Goal: Task Accomplishment & Management: Complete application form

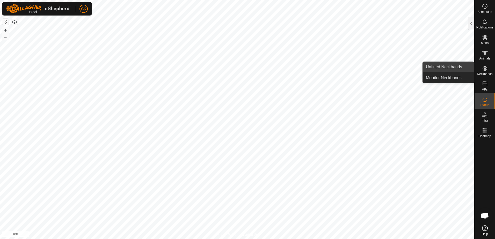
click at [442, 66] on link "Unfitted Neckbands" at bounding box center [448, 67] width 51 height 10
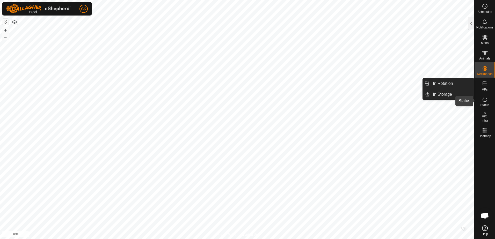
click at [487, 100] on icon at bounding box center [485, 99] width 5 height 5
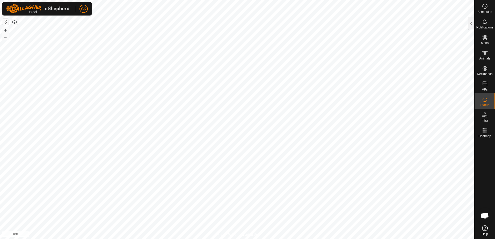
click at [484, 100] on icon at bounding box center [485, 99] width 6 height 6
click at [470, 22] on div at bounding box center [472, 23] width 6 height 12
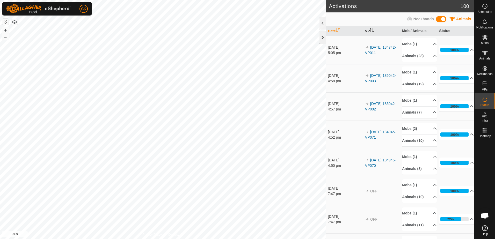
click at [324, 36] on div at bounding box center [323, 37] width 6 height 12
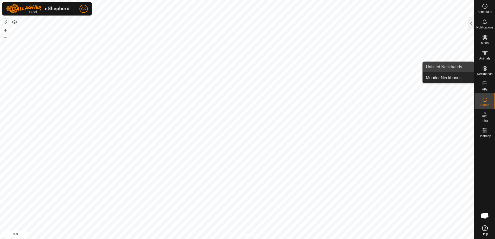
click at [445, 67] on link "Unfitted Neckbands" at bounding box center [448, 67] width 51 height 10
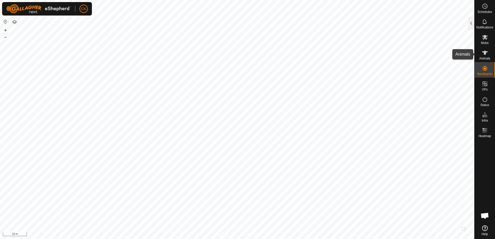
click at [484, 54] on icon at bounding box center [485, 53] width 6 height 6
click at [469, 22] on div at bounding box center [472, 23] width 6 height 12
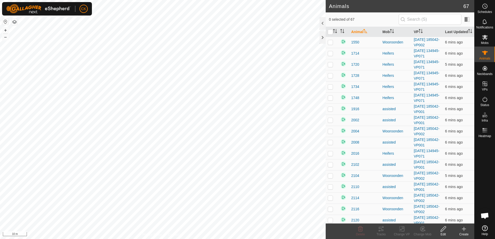
click at [464, 230] on icon at bounding box center [464, 230] width 0 height 4
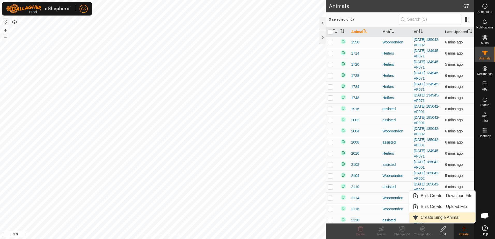
click at [448, 216] on link "Create Single Animal" at bounding box center [443, 218] width 66 height 10
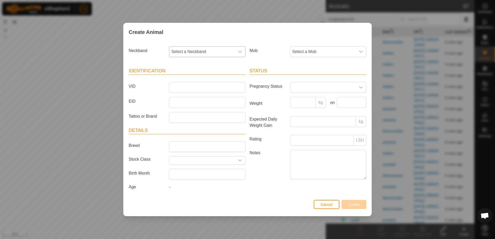
click at [242, 52] on icon "dropdown trigger" at bounding box center [240, 52] width 4 height 4
type input "048"
click at [196, 75] on li "3750953048" at bounding box center [208, 78] width 76 height 10
click at [201, 85] on input "VID" at bounding box center [207, 87] width 76 height 11
type input "2112"
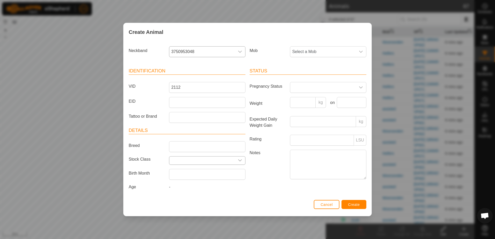
click at [239, 161] on icon "dropdown trigger" at bounding box center [240, 161] width 4 height 2
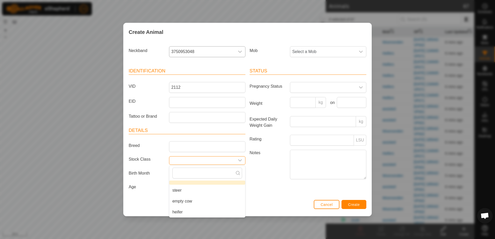
click at [191, 160] on input "text" at bounding box center [202, 161] width 66 height 8
click at [355, 203] on span "Create" at bounding box center [355, 205] width 12 height 4
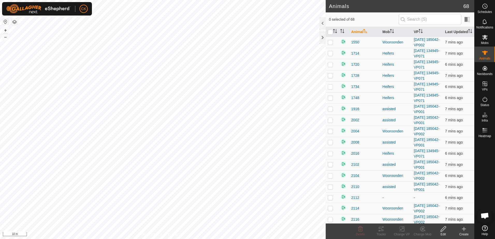
click at [465, 229] on icon at bounding box center [465, 229] width 4 height 0
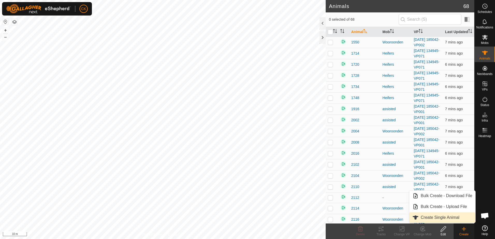
click at [454, 216] on link "Create Single Animal" at bounding box center [443, 218] width 66 height 10
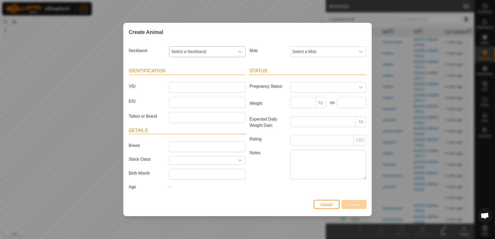
click at [240, 50] on icon "dropdown trigger" at bounding box center [240, 52] width 4 height 4
type input "586"
click at [194, 89] on li "3749926586" at bounding box center [208, 89] width 76 height 10
click at [191, 87] on input "VID" at bounding box center [207, 87] width 76 height 11
type input "2210"
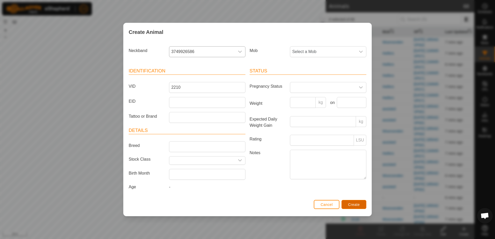
click at [356, 203] on span "Create" at bounding box center [355, 205] width 12 height 4
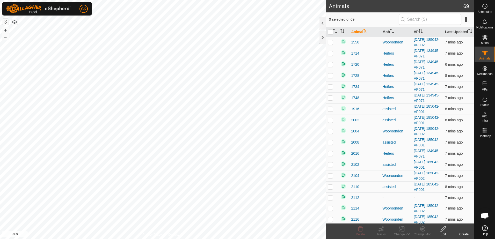
click at [464, 228] on icon at bounding box center [464, 230] width 0 height 4
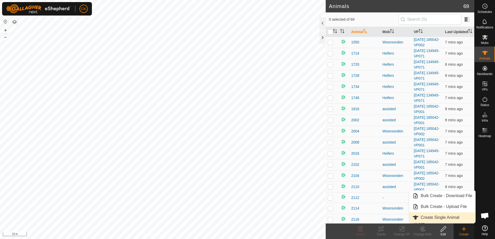
click at [447, 217] on link "Create Single Animal" at bounding box center [443, 218] width 66 height 10
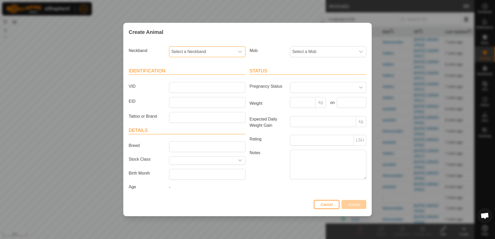
click at [201, 50] on span "Select a Neckband" at bounding box center [202, 52] width 66 height 10
type input "938"
click at [199, 78] on li "1579592938" at bounding box center [208, 78] width 76 height 10
click at [182, 91] on input "VID" at bounding box center [207, 87] width 76 height 11
type input "2222"
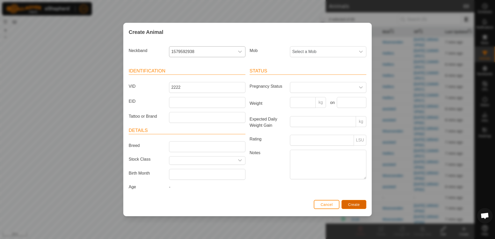
click at [357, 204] on span "Create" at bounding box center [355, 205] width 12 height 4
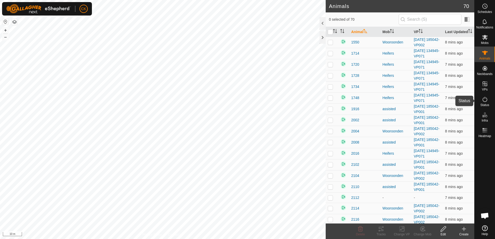
drag, startPoint x: 486, startPoint y: 102, endPoint x: 491, endPoint y: 102, distance: 5.2
click at [486, 102] on icon at bounding box center [485, 99] width 5 height 5
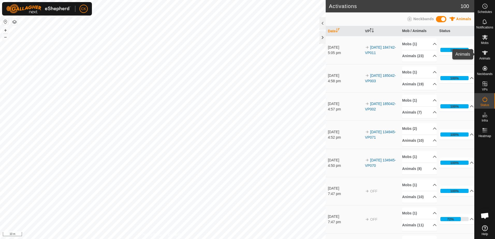
click at [487, 52] on icon at bounding box center [486, 53] width 6 height 4
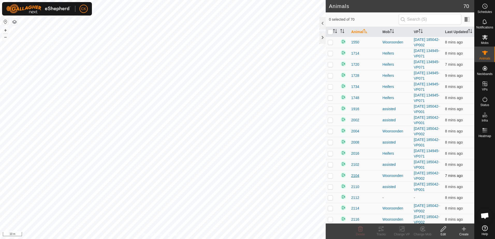
click at [355, 179] on span "2104" at bounding box center [355, 175] width 8 height 5
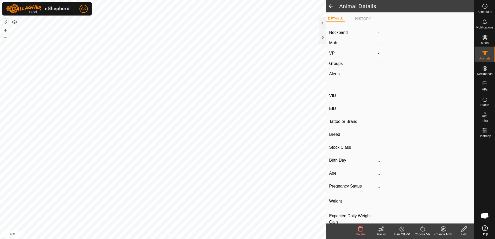
click at [330, 4] on span at bounding box center [331, 6] width 10 height 12
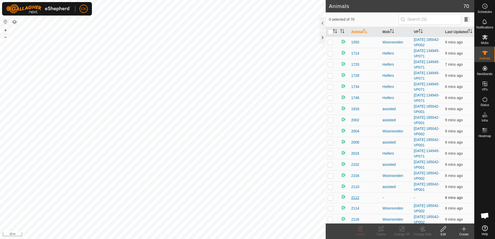
click at [356, 201] on span "2112" at bounding box center [355, 197] width 8 height 5
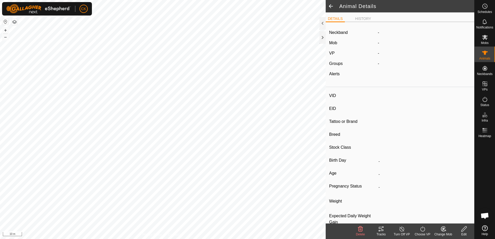
type input "2112"
type input "-"
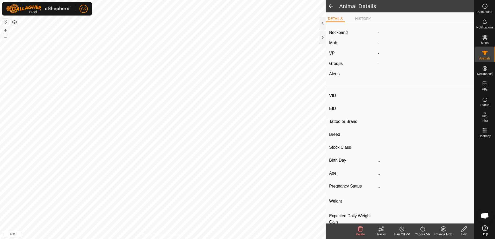
type input "0 kg"
type input "-"
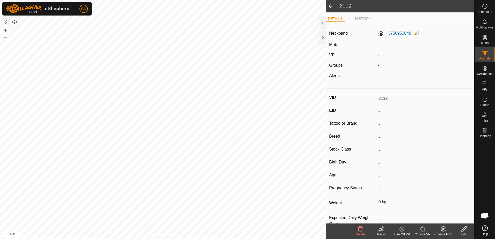
click at [444, 231] on icon at bounding box center [444, 229] width 6 height 6
click at [452, 207] on link "Choose Mob..." at bounding box center [459, 207] width 51 height 10
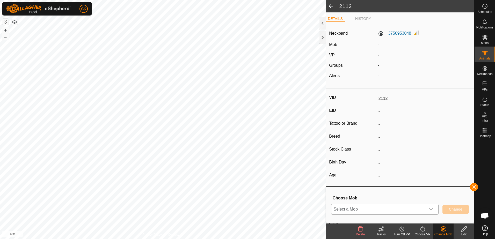
click at [432, 208] on icon "dropdown trigger" at bounding box center [431, 210] width 4 height 4
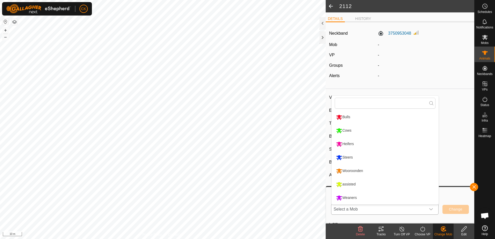
click at [358, 170] on li "Wooroonden" at bounding box center [385, 171] width 107 height 13
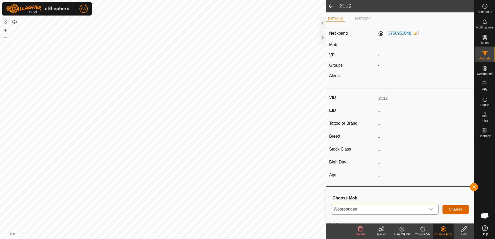
click at [457, 209] on span "Change" at bounding box center [455, 210] width 13 height 4
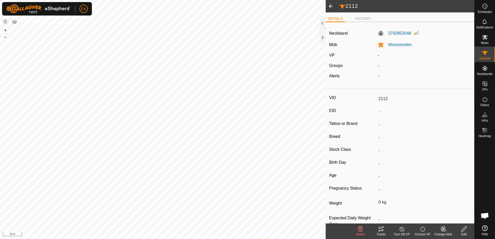
click at [331, 5] on span at bounding box center [331, 6] width 10 height 12
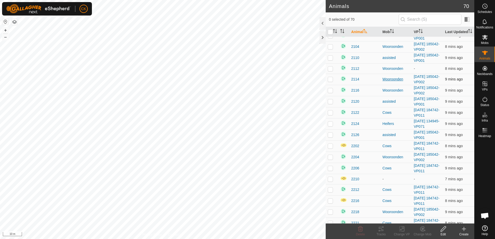
scroll to position [130, 0]
click at [356, 182] on span "2210" at bounding box center [355, 178] width 8 height 5
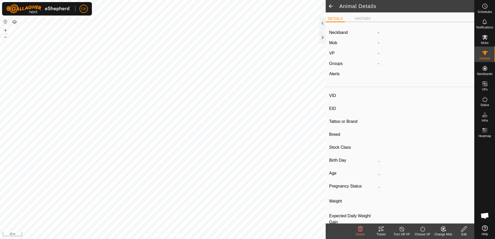
type input "2210"
type input "-"
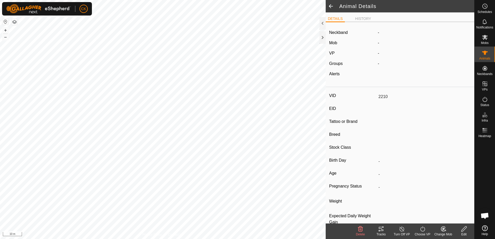
type input "0 kg"
type input "-"
click at [444, 231] on icon at bounding box center [444, 229] width 6 height 6
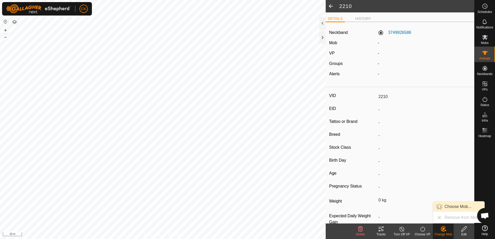
click at [461, 207] on link "Choose Mob..." at bounding box center [459, 207] width 51 height 10
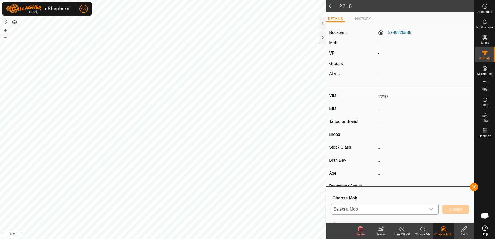
click at [413, 208] on span "Select a Mob" at bounding box center [379, 209] width 95 height 10
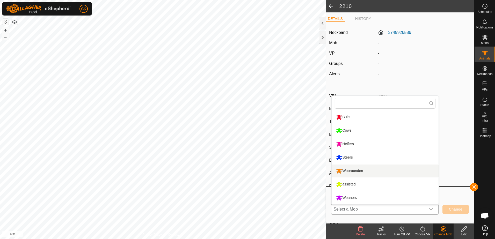
click at [357, 169] on li "Wooroonden" at bounding box center [385, 171] width 107 height 13
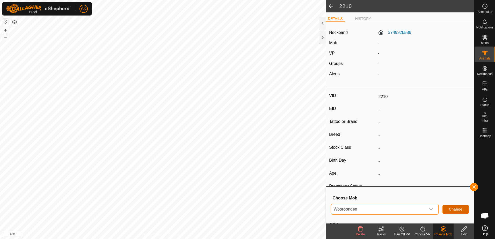
click at [458, 209] on span "Change" at bounding box center [455, 210] width 13 height 4
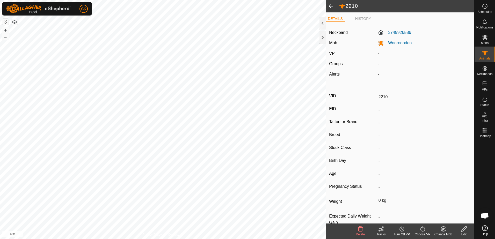
click at [330, 4] on span at bounding box center [331, 6] width 10 height 12
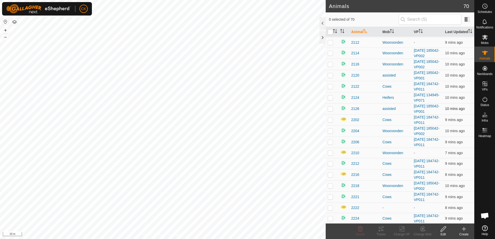
scroll to position [181, 0]
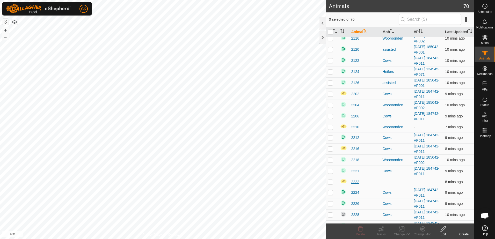
click at [356, 185] on span "2222" at bounding box center [355, 182] width 8 height 5
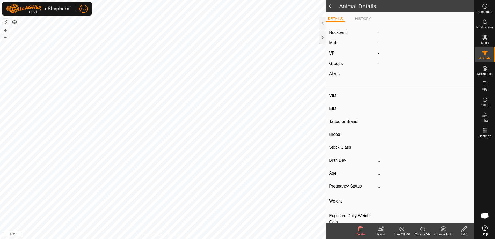
type input "2222"
type input "-"
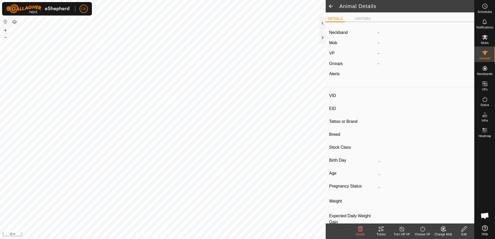
type input "0 kg"
type input "-"
click at [445, 231] on icon at bounding box center [445, 230] width 1 height 1
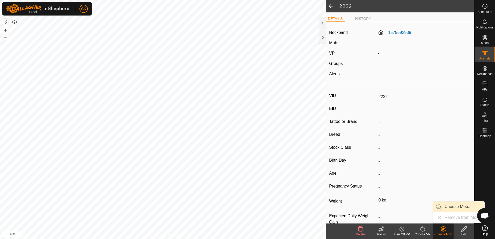
click at [465, 207] on link "Choose Mob..." at bounding box center [459, 207] width 51 height 10
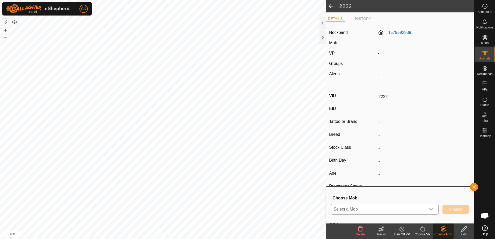
click at [433, 207] on div "dropdown trigger" at bounding box center [431, 209] width 10 height 10
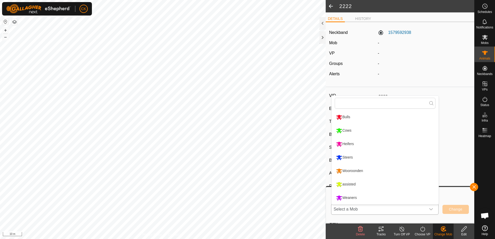
click at [351, 171] on li "Wooroonden" at bounding box center [385, 171] width 107 height 13
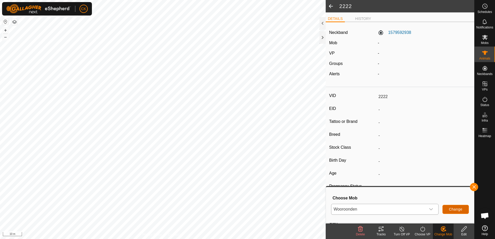
click at [455, 209] on span "Change" at bounding box center [455, 210] width 13 height 4
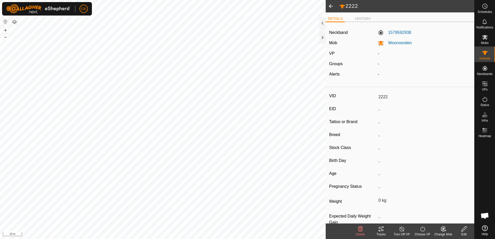
click at [332, 6] on span at bounding box center [331, 6] width 10 height 12
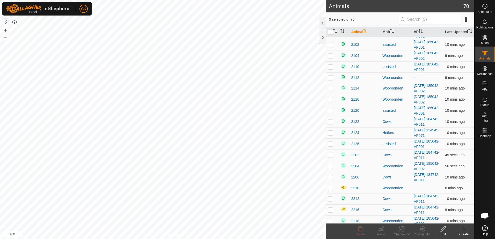
scroll to position [130, 0]
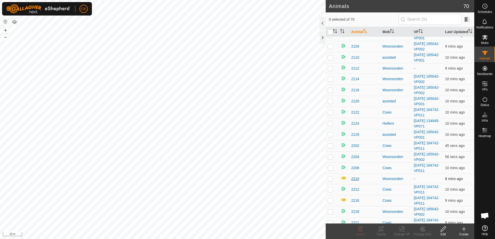
click at [355, 182] on span "2210" at bounding box center [355, 178] width 8 height 5
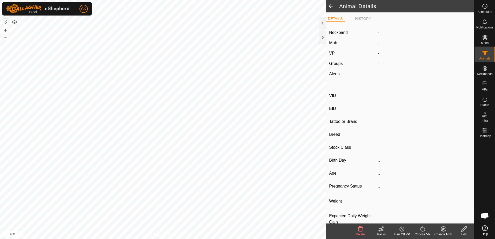
type input "2210"
type input "-"
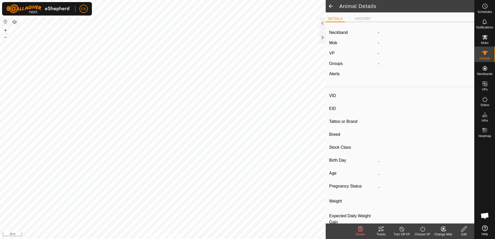
type input "0 kg"
type input "-"
click at [422, 230] on icon at bounding box center [423, 229] width 6 height 6
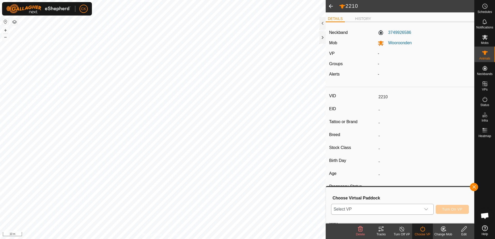
click at [427, 210] on icon "dropdown trigger" at bounding box center [426, 210] width 4 height 4
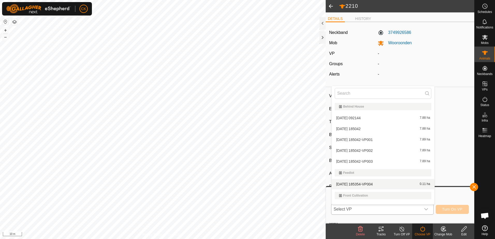
scroll to position [8, 0]
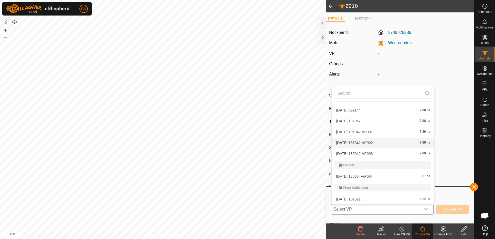
click at [371, 141] on li "2025-08-11 185042-VP002 7.89 ha" at bounding box center [383, 143] width 103 height 10
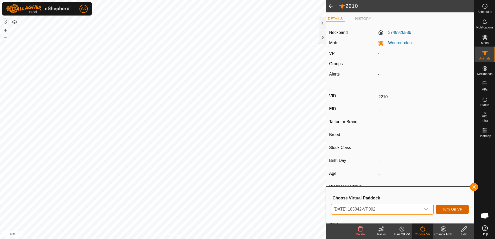
click at [452, 209] on span "Turn On VP" at bounding box center [453, 210] width 20 height 4
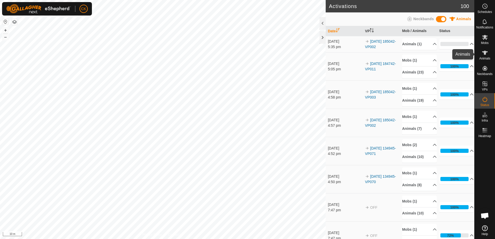
click at [487, 54] on icon at bounding box center [485, 53] width 6 height 6
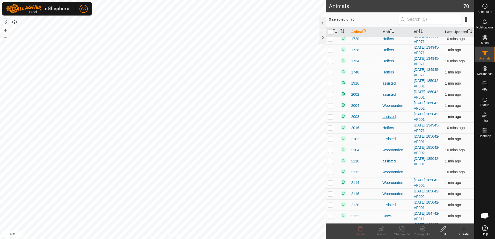
scroll to position [26, 0]
click at [356, 175] on span "2112" at bounding box center [355, 171] width 8 height 5
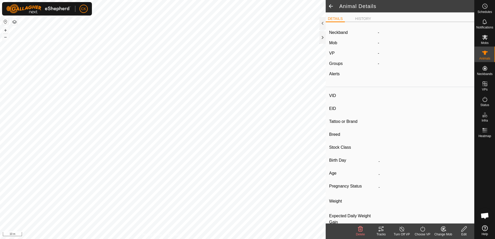
type input "2112"
type input "-"
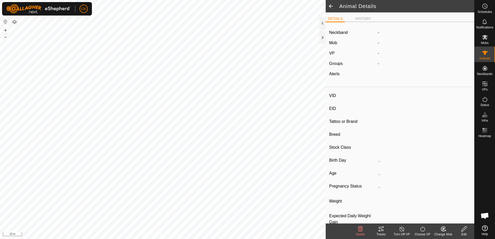
type input "0 kg"
type input "-"
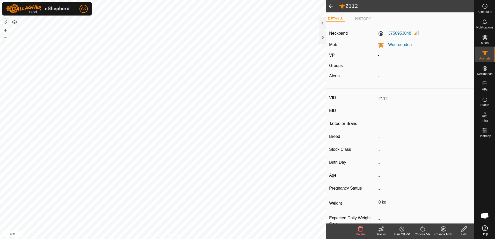
click at [423, 230] on icon at bounding box center [423, 229] width 6 height 6
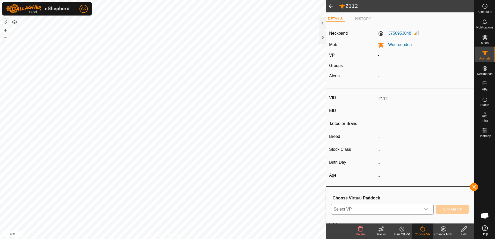
click at [429, 208] on icon "dropdown trigger" at bounding box center [426, 210] width 4 height 4
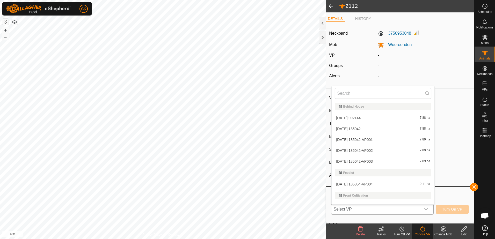
scroll to position [8, 0]
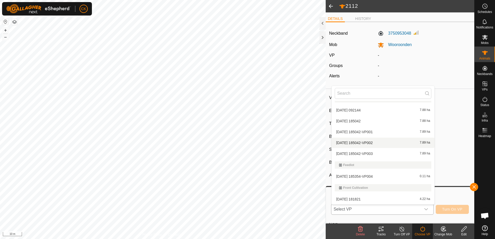
click at [374, 142] on li "2025-08-11 185042-VP002 7.89 ha" at bounding box center [383, 143] width 103 height 10
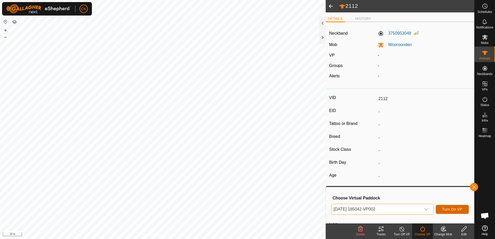
click at [455, 209] on span "Turn On VP" at bounding box center [453, 210] width 20 height 4
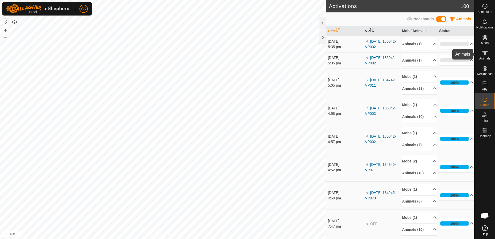
drag, startPoint x: 486, startPoint y: 53, endPoint x: 483, endPoint y: 55, distance: 3.0
click at [486, 53] on icon at bounding box center [486, 53] width 6 height 4
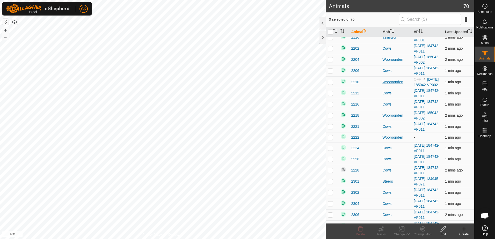
scroll to position [233, 0]
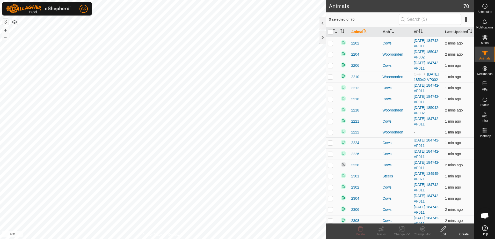
click at [355, 135] on span "2222" at bounding box center [355, 132] width 8 height 5
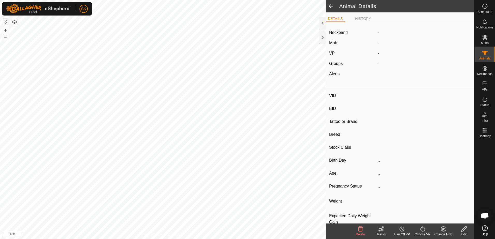
type input "2222"
type input "-"
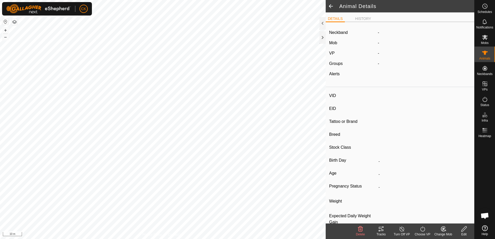
type input "0 kg"
type input "-"
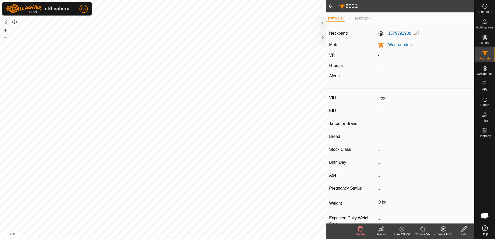
click at [423, 230] on icon at bounding box center [423, 229] width 6 height 6
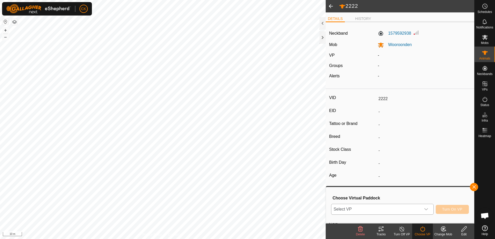
click at [429, 208] on icon "dropdown trigger" at bounding box center [426, 210] width 4 height 4
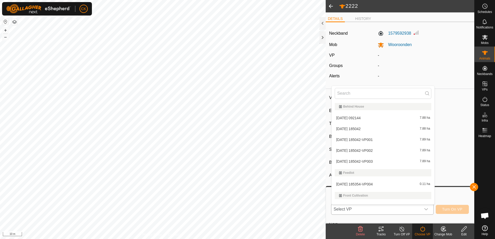
scroll to position [8, 0]
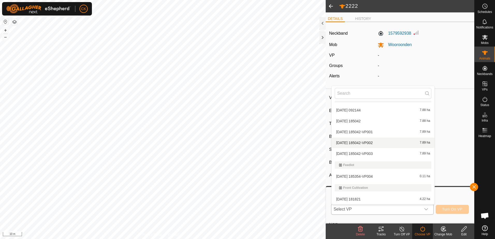
click at [372, 142] on li "2025-08-11 185042-VP002 7.89 ha" at bounding box center [383, 143] width 103 height 10
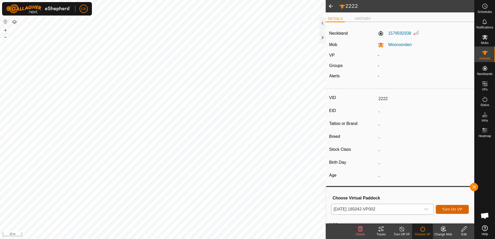
click at [456, 210] on span "Turn On VP" at bounding box center [453, 210] width 20 height 4
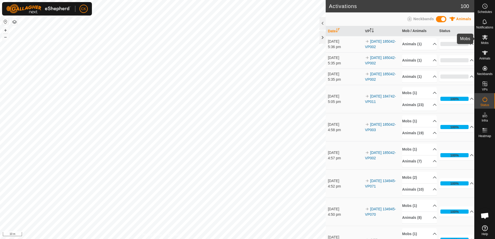
click at [484, 35] on icon at bounding box center [485, 37] width 6 height 6
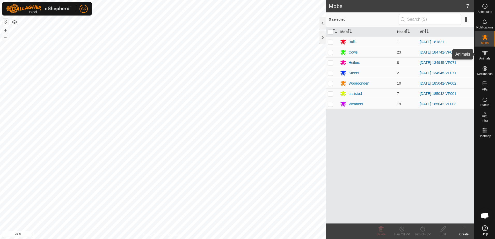
click at [485, 54] on icon at bounding box center [486, 53] width 6 height 4
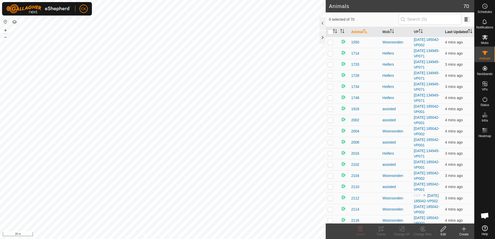
click at [452, 31] on th "Last Updated" at bounding box center [458, 32] width 31 height 10
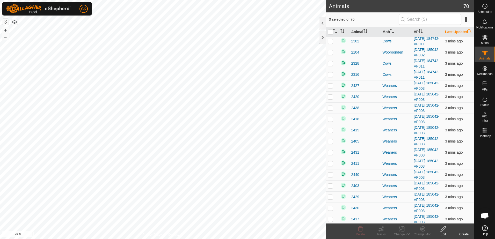
scroll to position [616, 0]
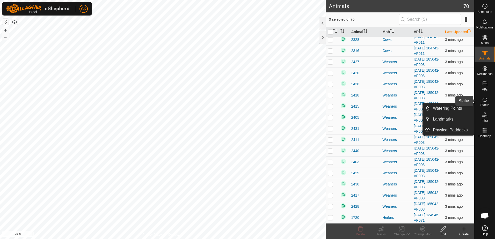
click at [484, 100] on icon at bounding box center [485, 99] width 6 height 6
